Goal: Book appointment/travel/reservation

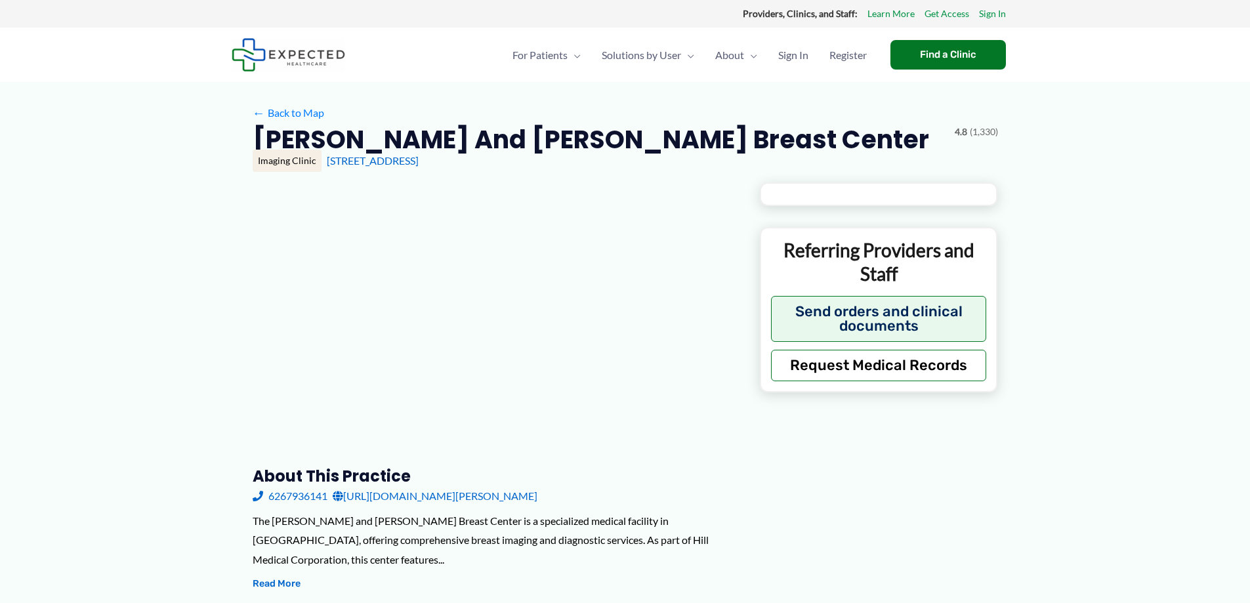
type input "**********"
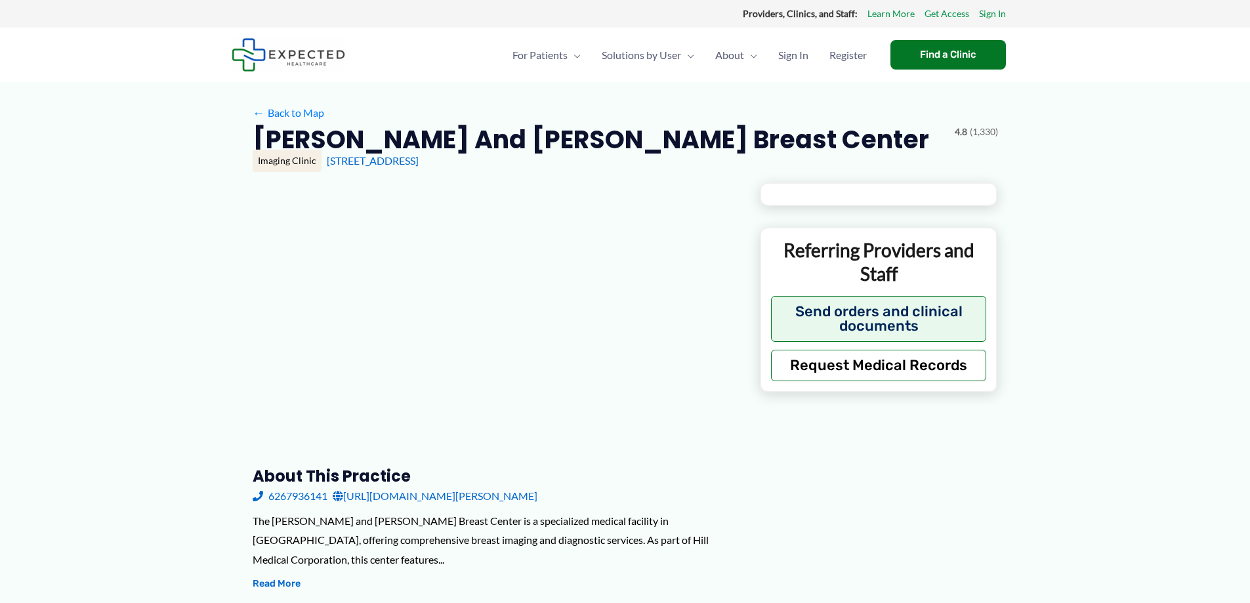
type input "**********"
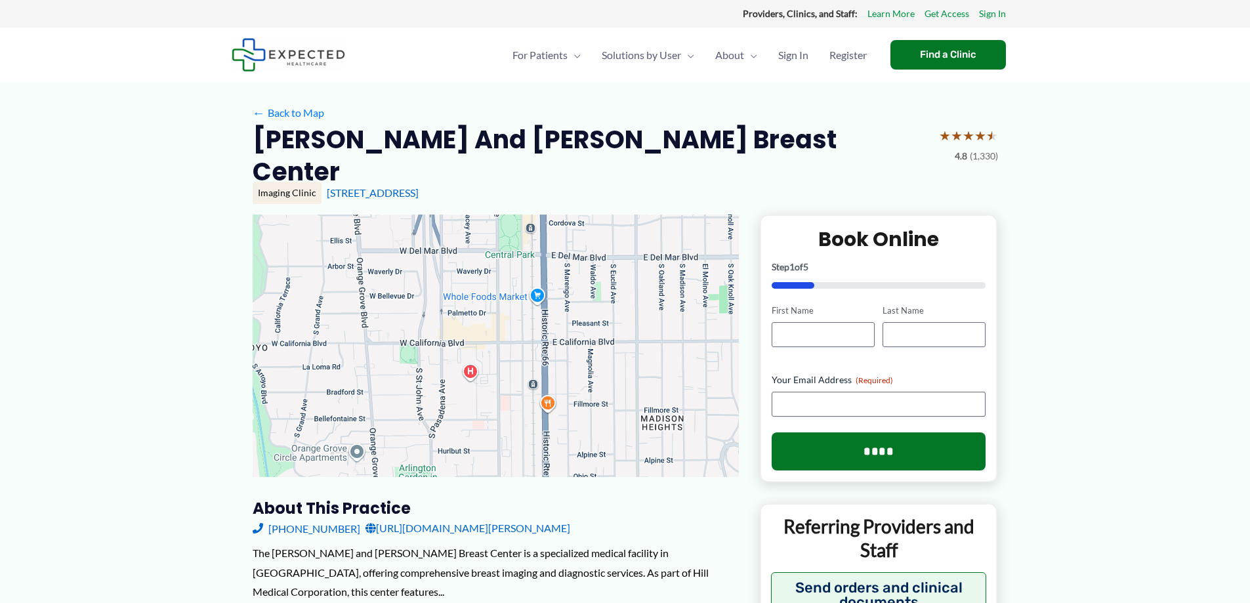
click at [467, 518] on link "[URL][DOMAIN_NAME][PERSON_NAME]" at bounding box center [468, 528] width 205 height 20
